Goal: Browse casually

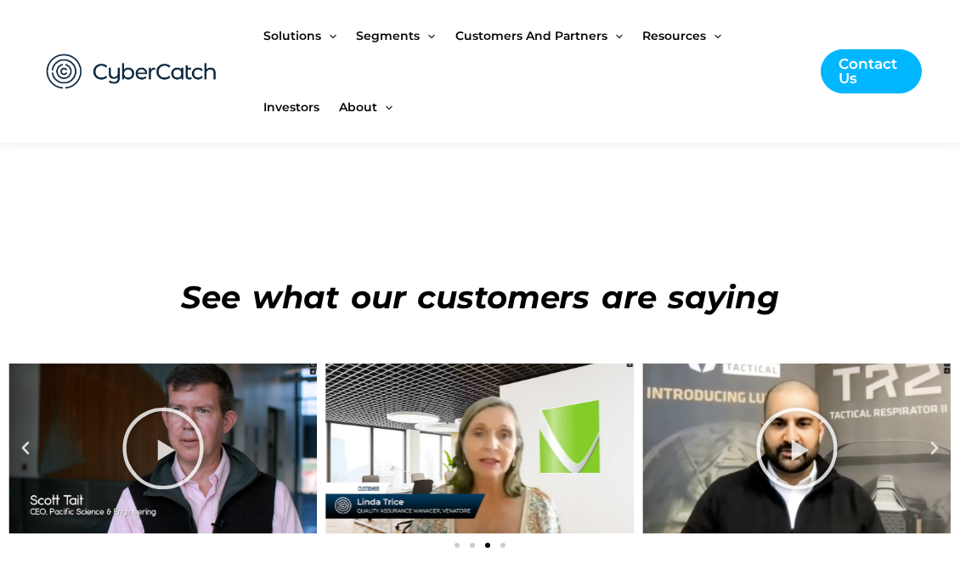
scroll to position [6033, 0]
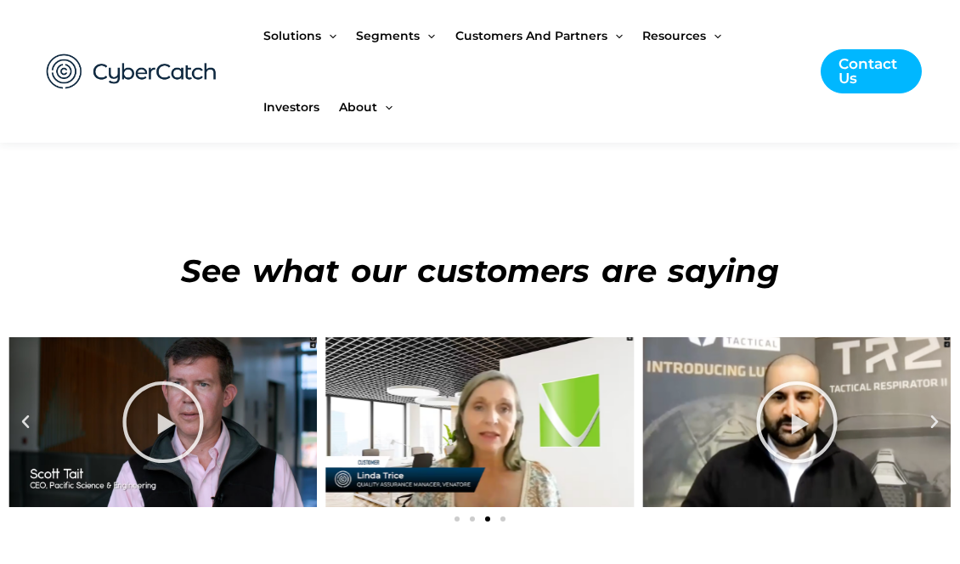
click at [149, 380] on icon at bounding box center [163, 422] width 85 height 85
click at [803, 380] on icon at bounding box center [796, 422] width 85 height 85
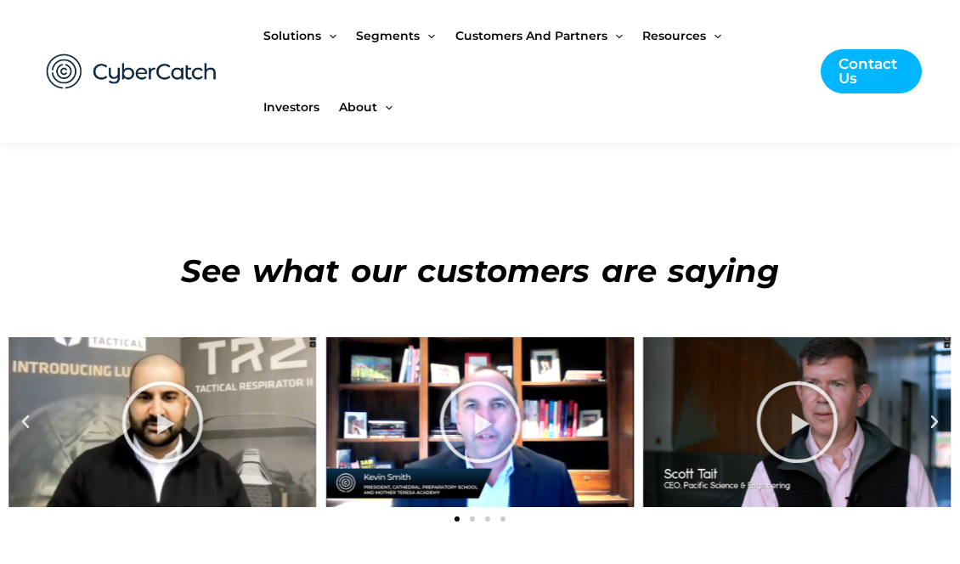
click at [803, 380] on icon at bounding box center [796, 422] width 85 height 85
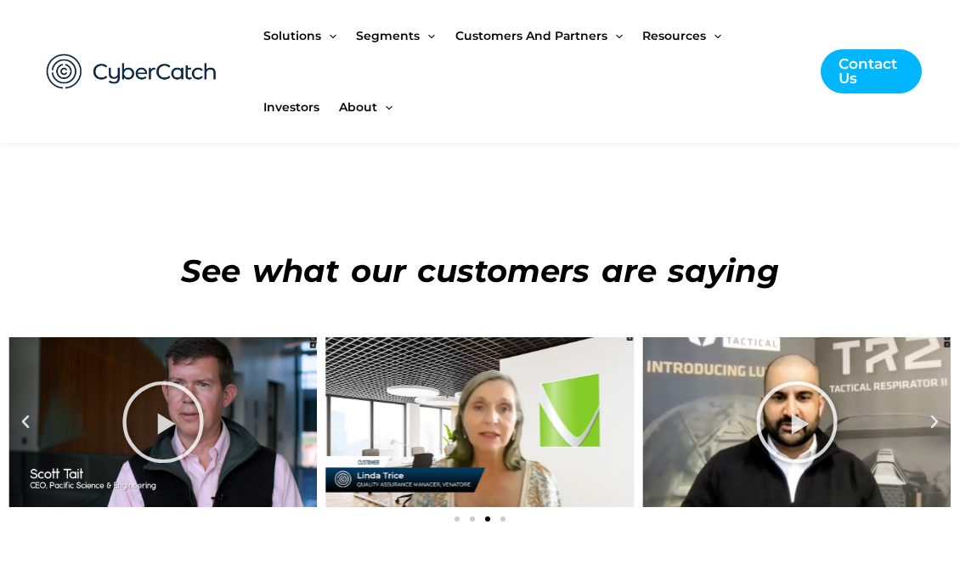
click at [803, 380] on icon at bounding box center [796, 422] width 85 height 85
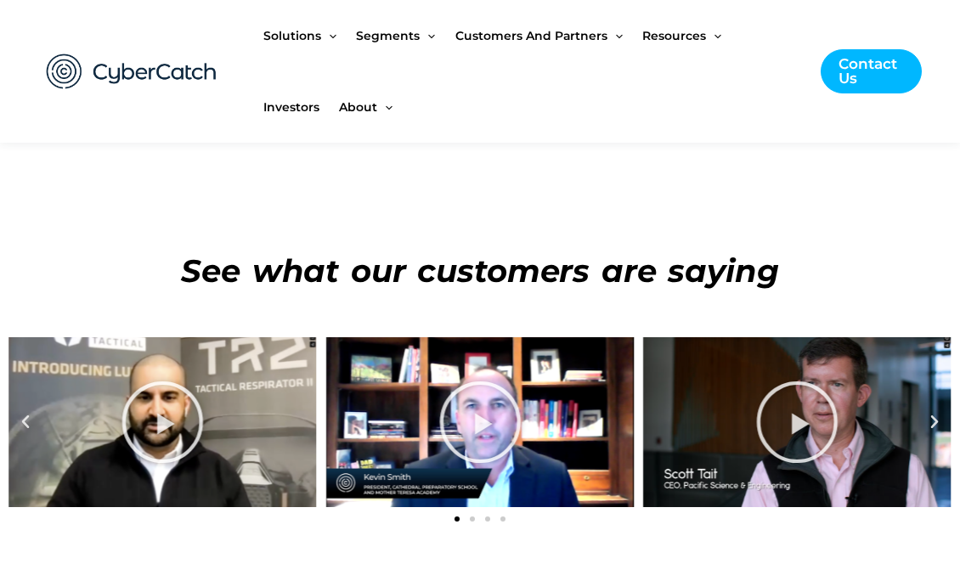
click at [803, 380] on icon at bounding box center [796, 422] width 85 height 85
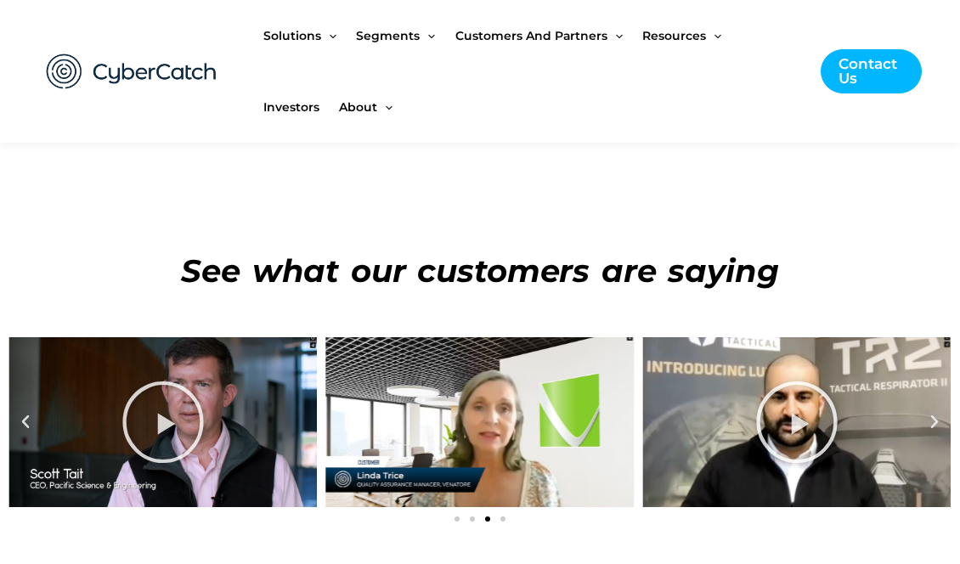
click at [803, 380] on icon at bounding box center [796, 422] width 85 height 85
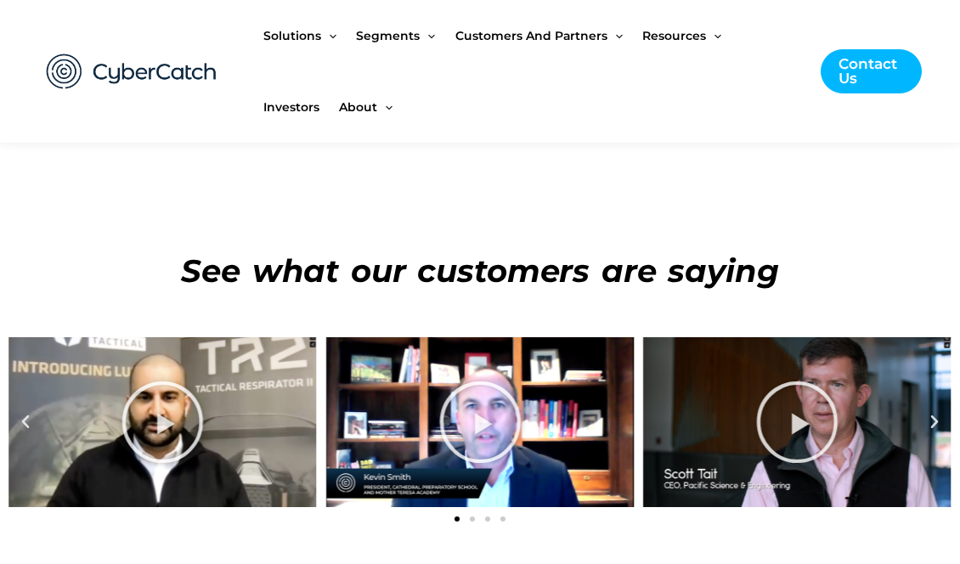
click at [803, 380] on icon at bounding box center [796, 422] width 85 height 85
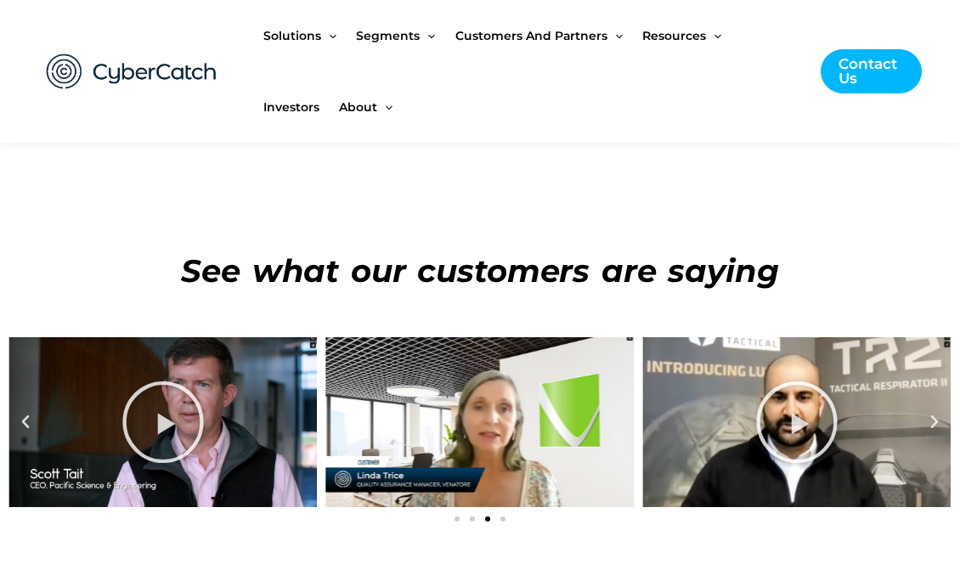
click at [803, 380] on icon at bounding box center [796, 422] width 85 height 85
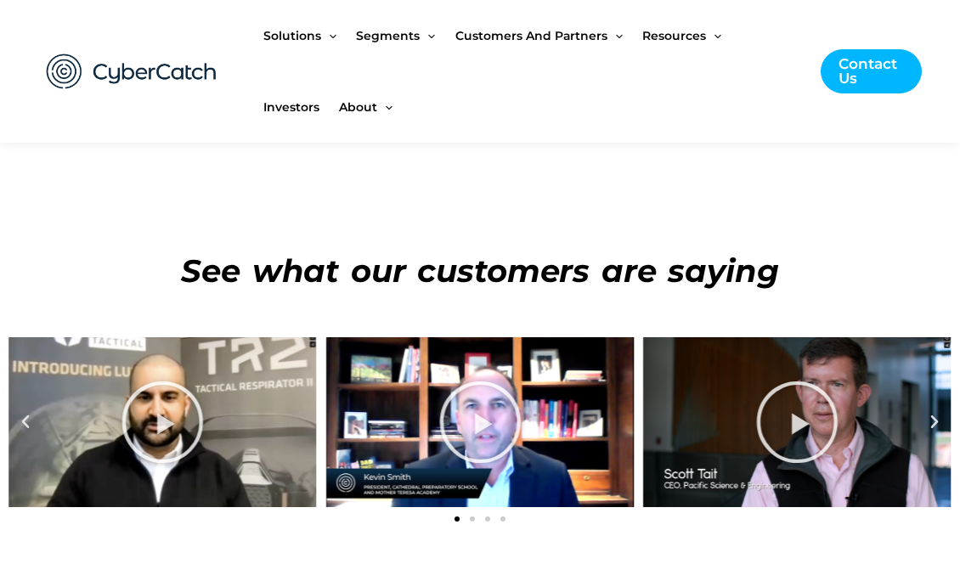
click at [803, 380] on icon at bounding box center [796, 422] width 85 height 85
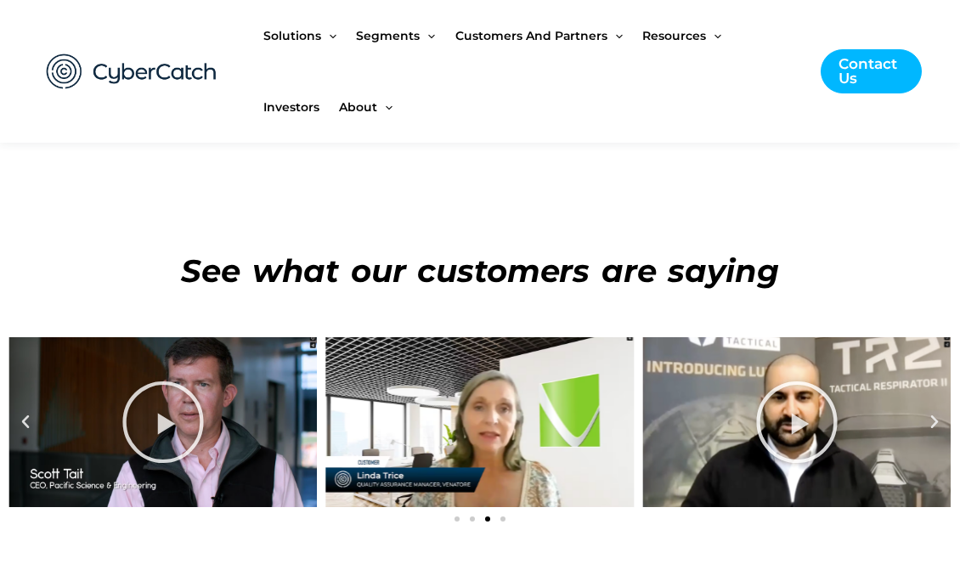
click at [516, 337] on div at bounding box center [479, 422] width 308 height 170
